Goal: Navigation & Orientation: Understand site structure

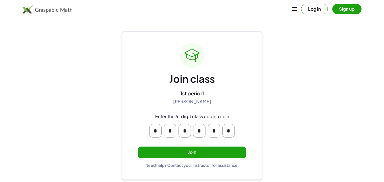
click at [187, 151] on button "Join" at bounding box center [192, 152] width 108 height 12
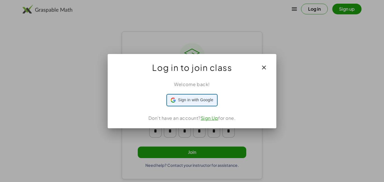
click at [198, 98] on span "Sign in with Google" at bounding box center [195, 100] width 35 height 6
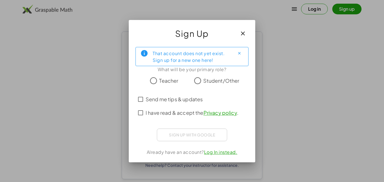
click at [223, 79] on span "Student/Other" at bounding box center [221, 81] width 36 height 8
click at [178, 108] on label "I have read & accept the Privacy policy ." at bounding box center [191, 112] width 93 height 13
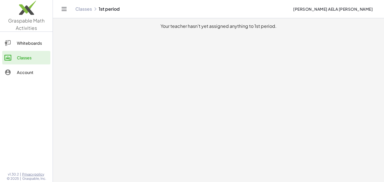
click at [34, 46] on link "Whiteboards" at bounding box center [26, 42] width 48 height 13
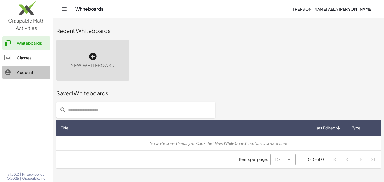
click at [33, 70] on div "Account" at bounding box center [32, 72] width 31 height 7
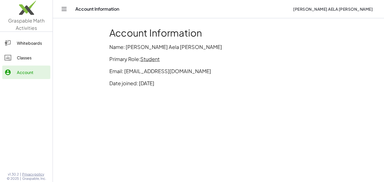
click at [29, 61] on link "Classes" at bounding box center [26, 57] width 48 height 13
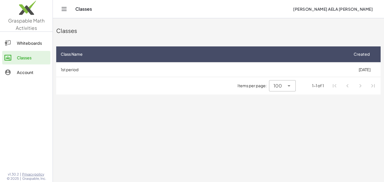
click at [25, 44] on div "Whiteboards" at bounding box center [32, 43] width 31 height 7
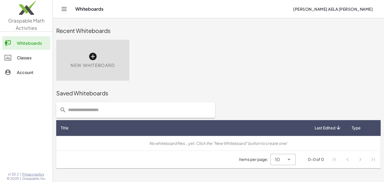
click at [38, 55] on div "Classes" at bounding box center [32, 57] width 31 height 7
